Goal: Use online tool/utility: Utilize a website feature to perform a specific function

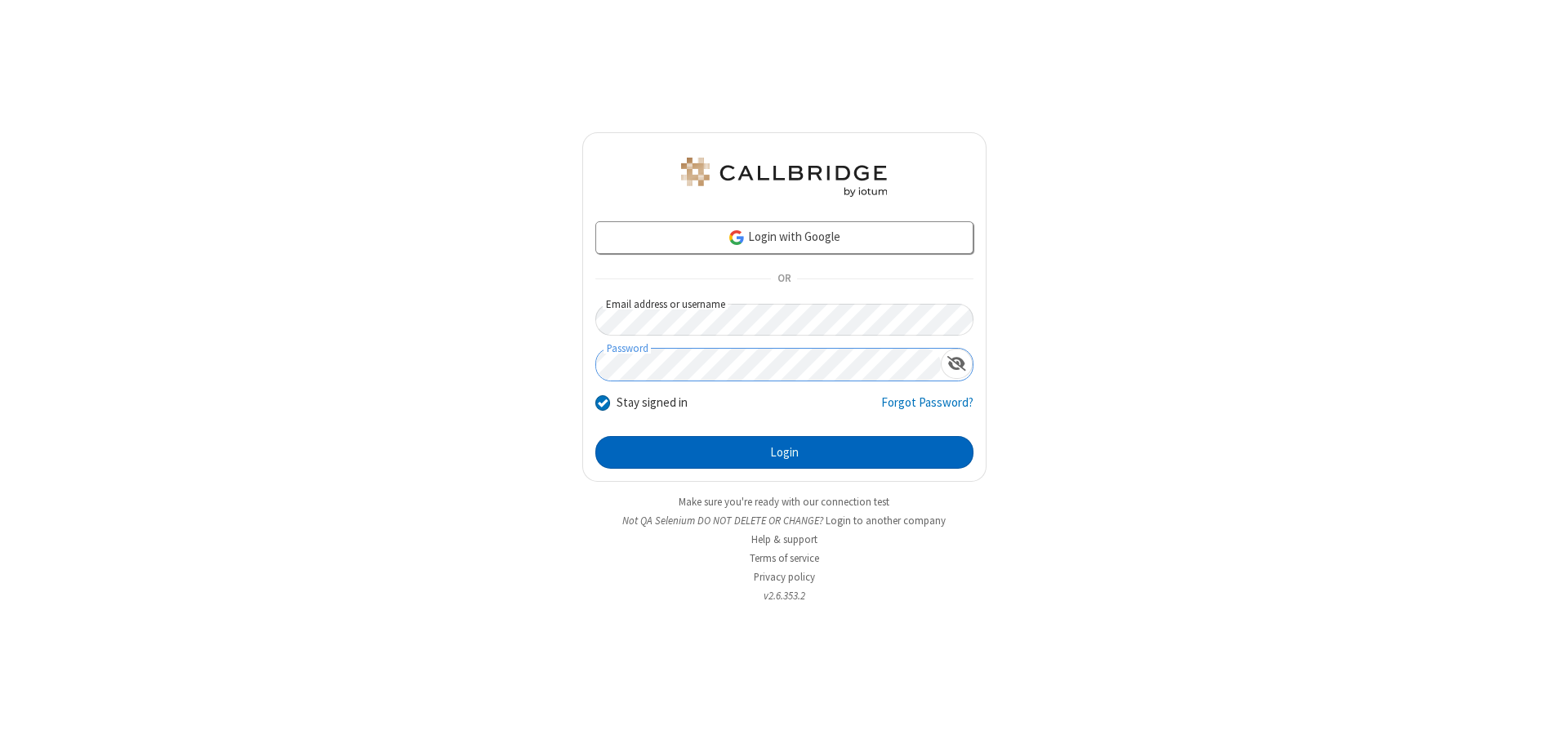
click at [784, 453] on button "Login" at bounding box center [784, 453] width 378 height 32
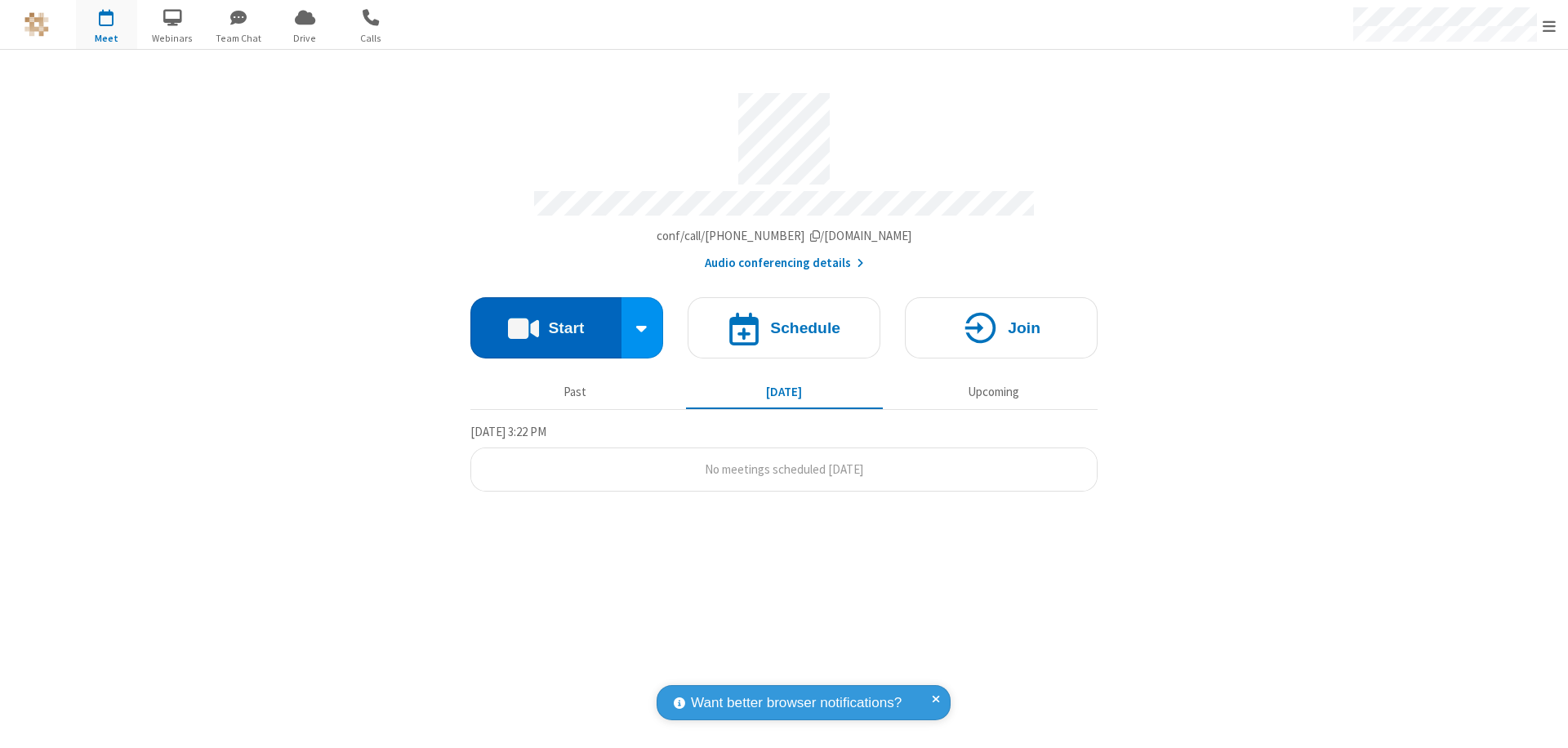
click at [546, 320] on button "Start" at bounding box center [546, 328] width 151 height 61
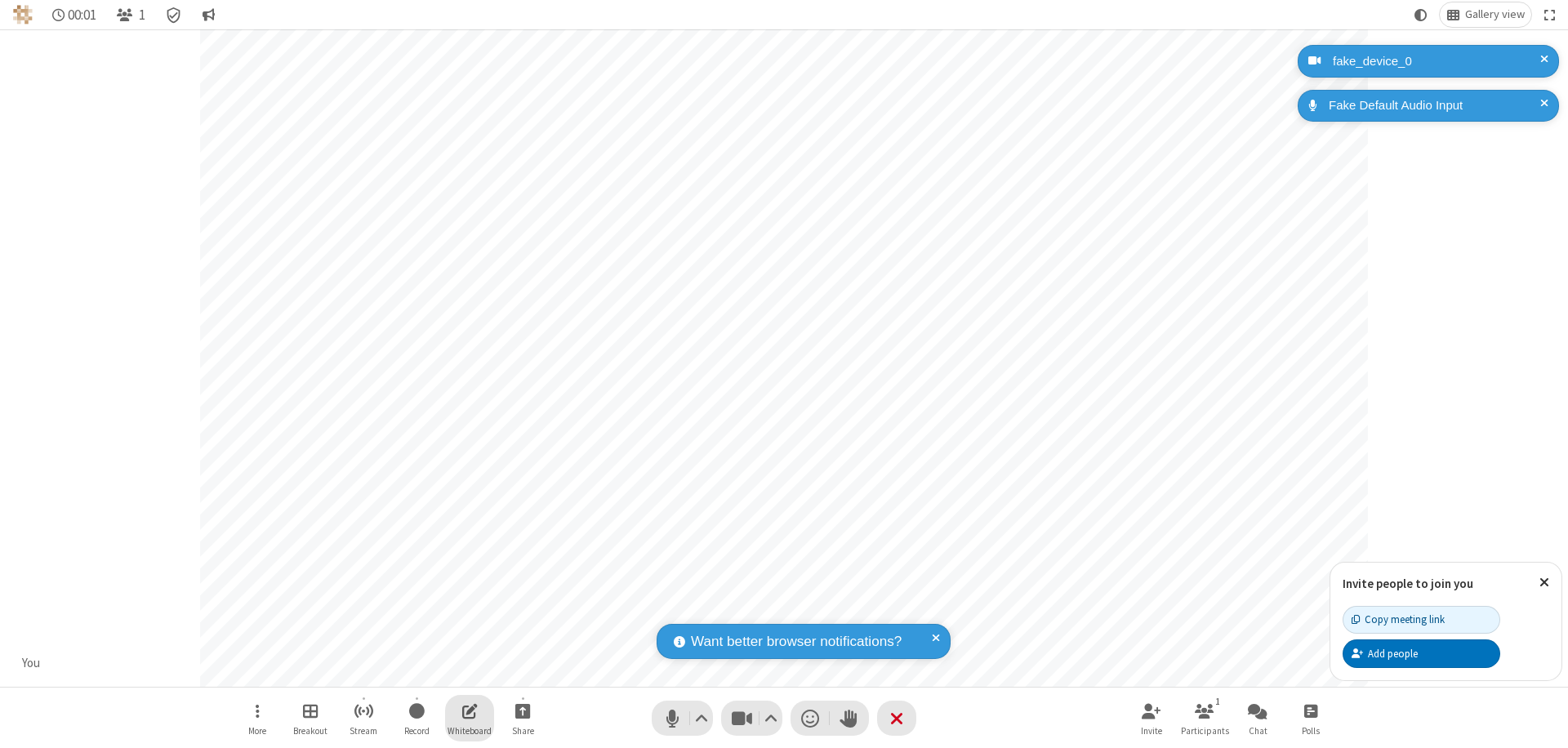
click at [470, 710] on span "Open shared whiteboard" at bounding box center [470, 711] width 15 height 20
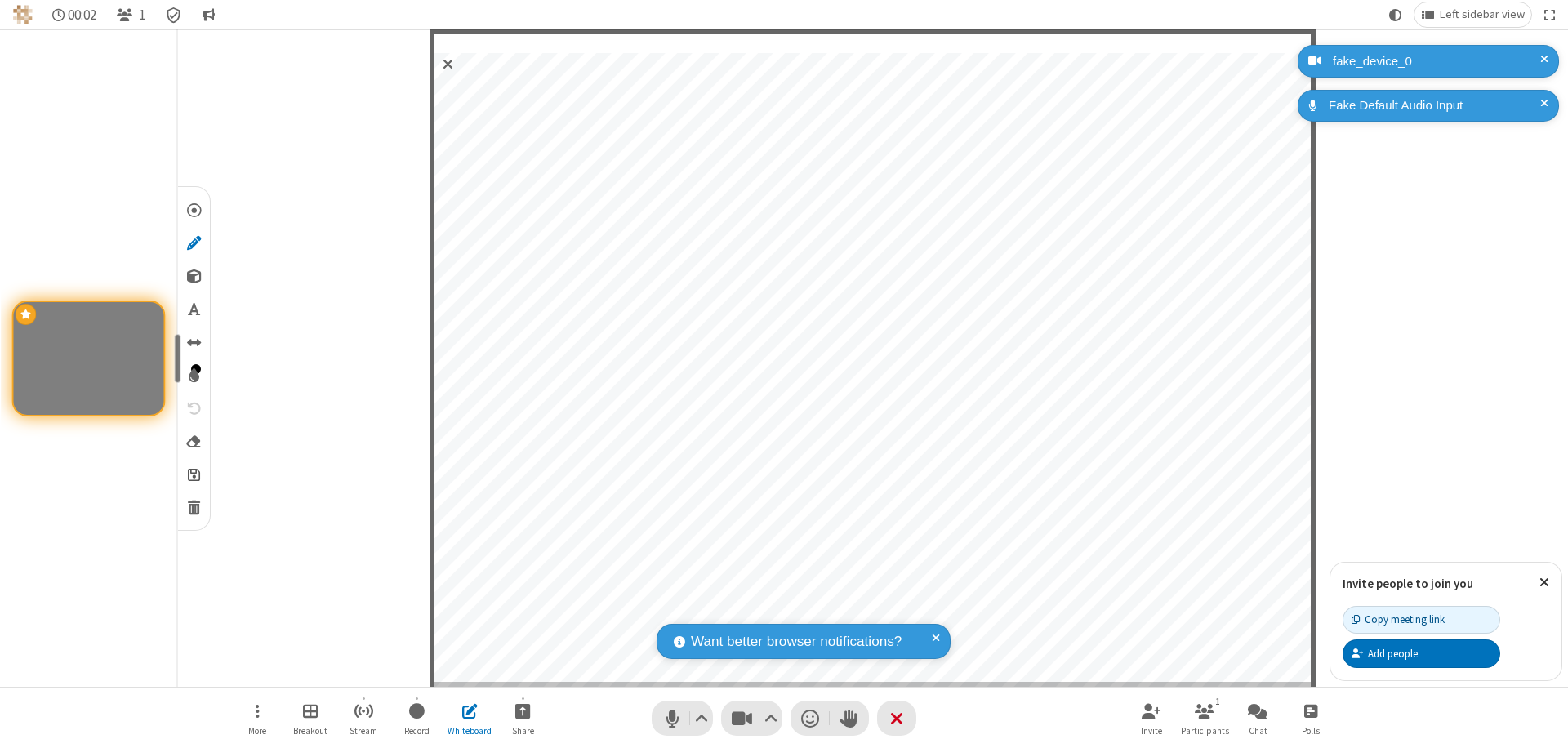
click at [193, 474] on span "Save" at bounding box center [194, 474] width 12 height 17
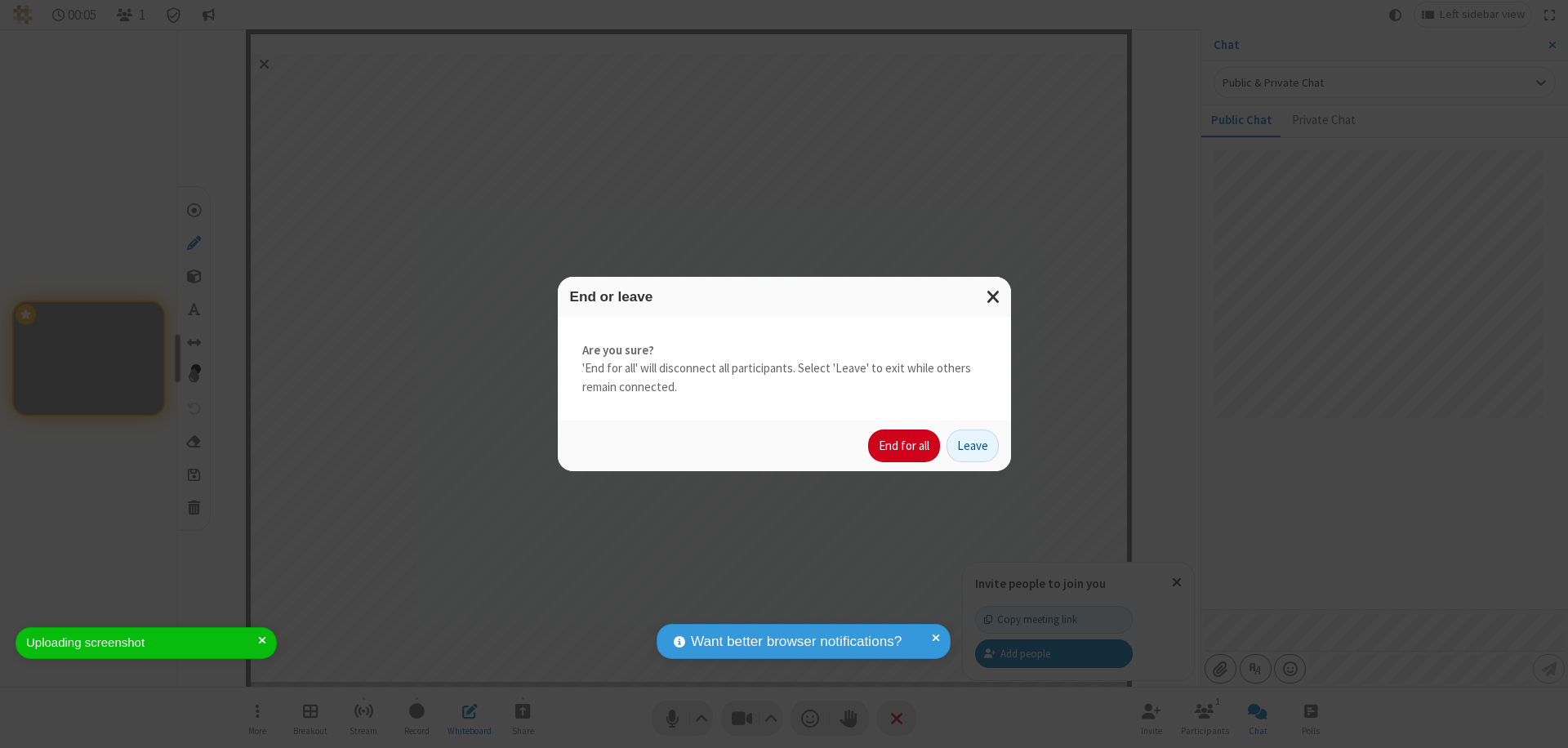
click at [905, 446] on button "End for all" at bounding box center [904, 446] width 72 height 32
